Goal: Information Seeking & Learning: Learn about a topic

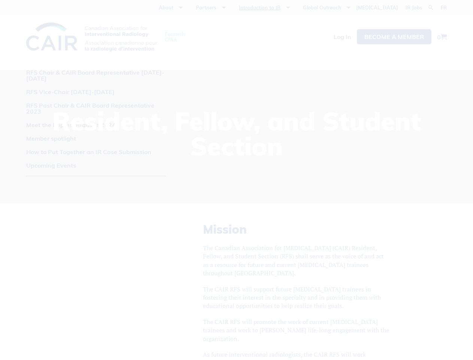
scroll to position [222, 0]
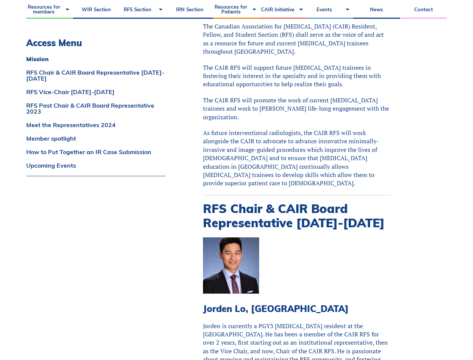
click at [237, 69] on p "The CAIR RFS will support future interventional radiology trainees in fostering…" at bounding box center [297, 75] width 188 height 25
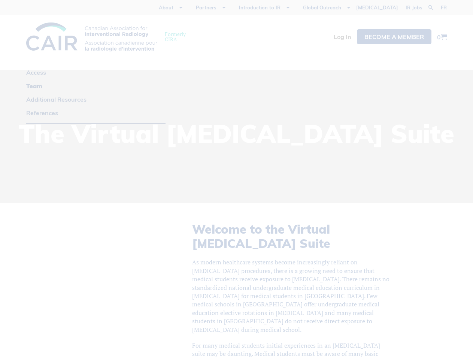
scroll to position [773, 0]
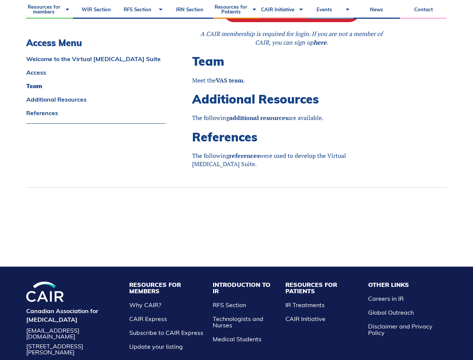
click at [179, 309] on li "Resources for Members Why CAIR? CAIR Express Subscribe to CAIR Express Update y…" at bounding box center [168, 316] width 84 height 68
click at [324, 309] on li "Resources for Patients IR Treatments CAIR Initiative" at bounding box center [323, 316] width 83 height 68
click at [396, 306] on li "Other Links Careers in IR Global Outreach Disclaimer and Privacy Policy" at bounding box center [406, 316] width 82 height 68
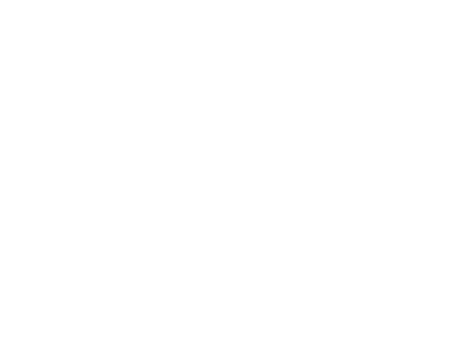
scroll to position [876, 0]
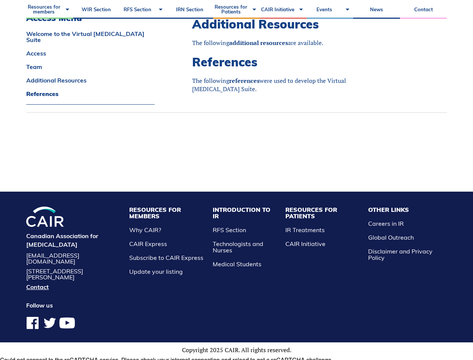
click at [179, 234] on li "Resources for Members Why CAIR? CAIR Express Subscribe to CAIR Express Update y…" at bounding box center [168, 241] width 84 height 68
click at [324, 234] on li "Resources for Patients IR Treatments CAIR Initiative" at bounding box center [323, 241] width 83 height 68
click at [396, 231] on li "Other Links Careers in IR Global Outreach Disclaimer and Privacy Policy" at bounding box center [406, 241] width 82 height 68
